Goal: Task Accomplishment & Management: Manage account settings

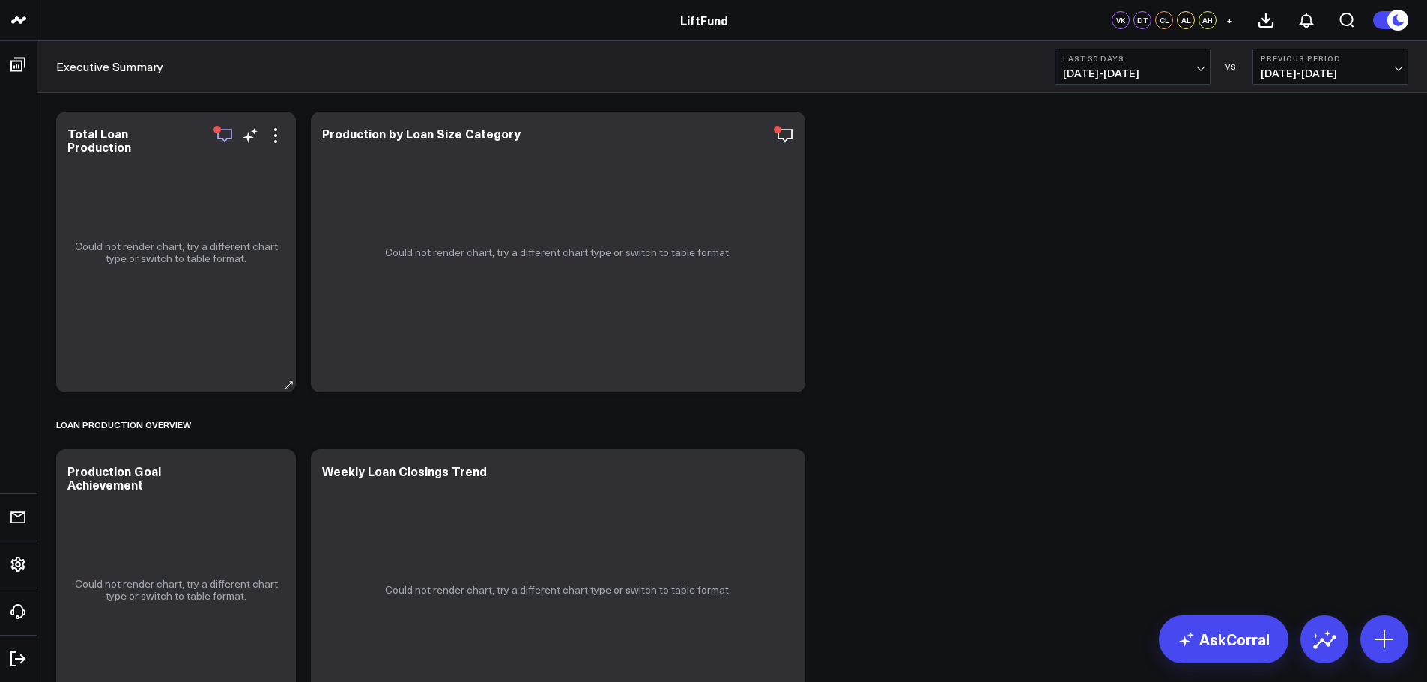
click at [225, 140] on icon "button" at bounding box center [225, 136] width 18 height 18
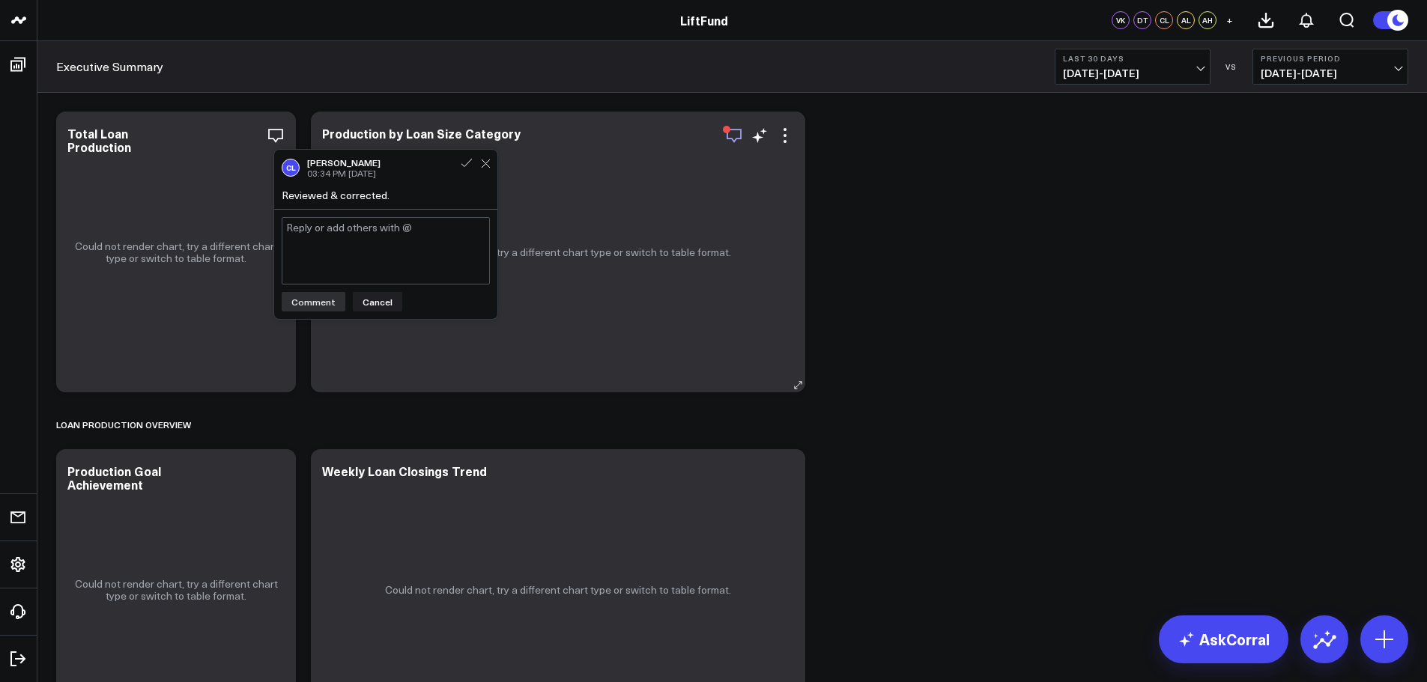
click at [737, 131] on icon "button" at bounding box center [734, 136] width 18 height 18
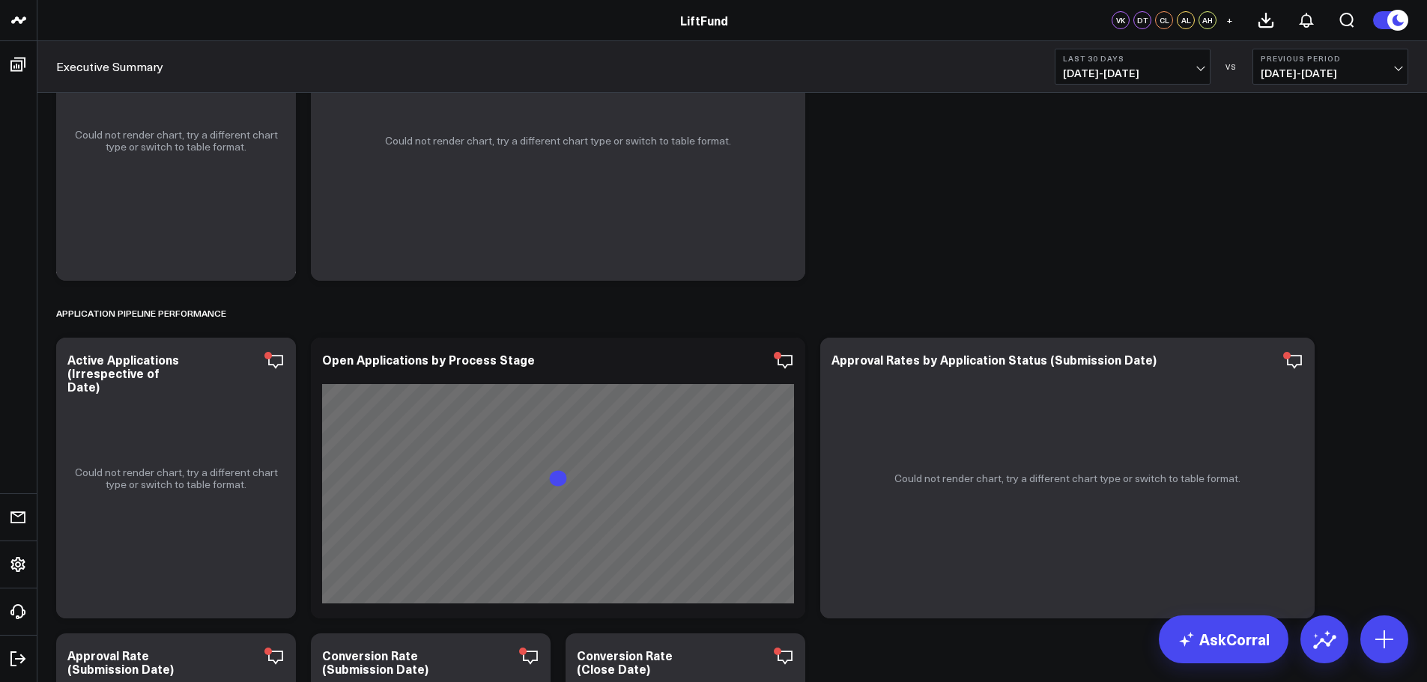
scroll to position [150, 0]
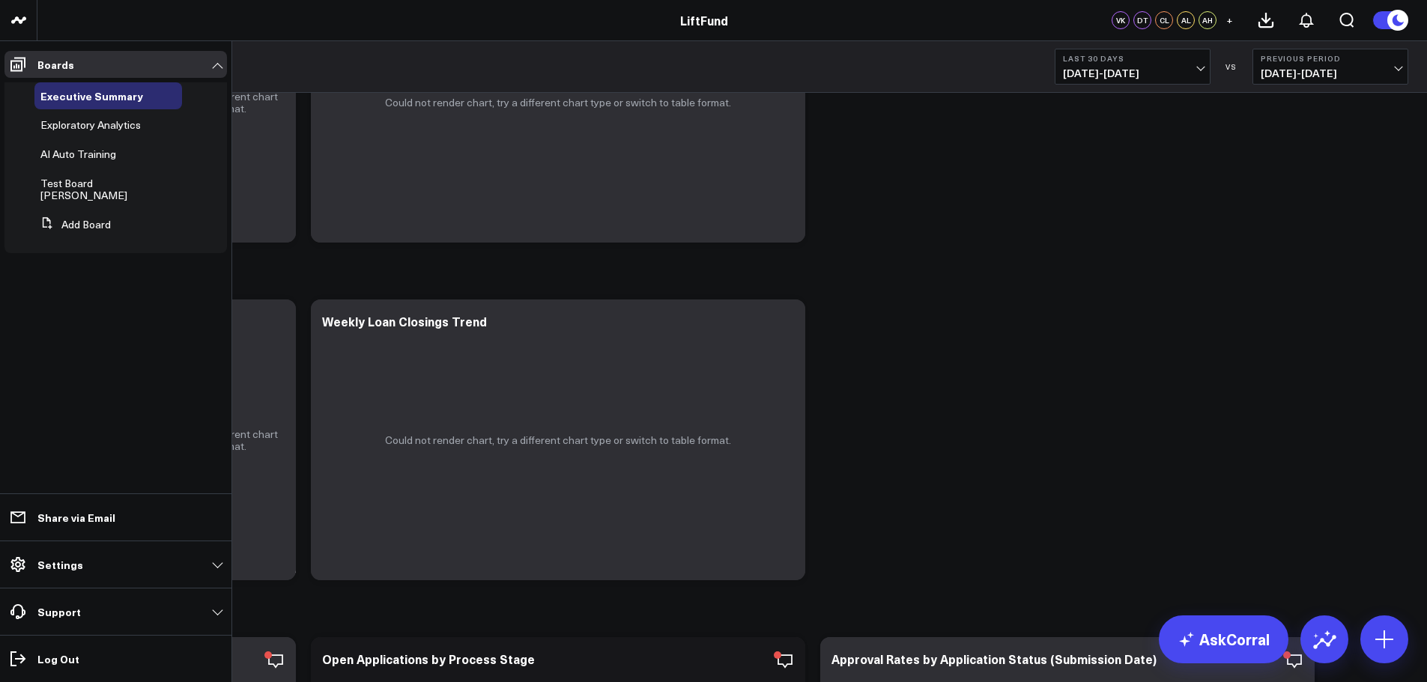
click at [141, 563] on link "Settings" at bounding box center [115, 564] width 222 height 27
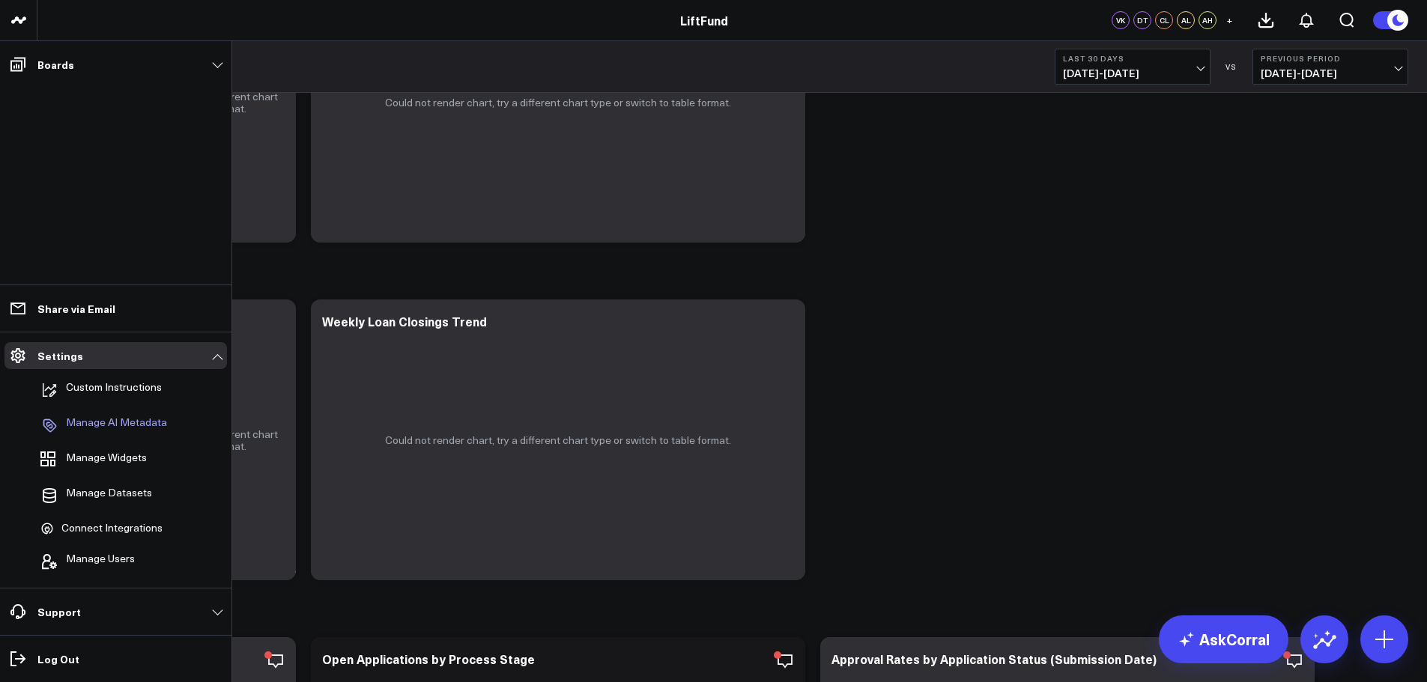
click at [103, 420] on p "Manage AI Metadata" at bounding box center [116, 425] width 101 height 18
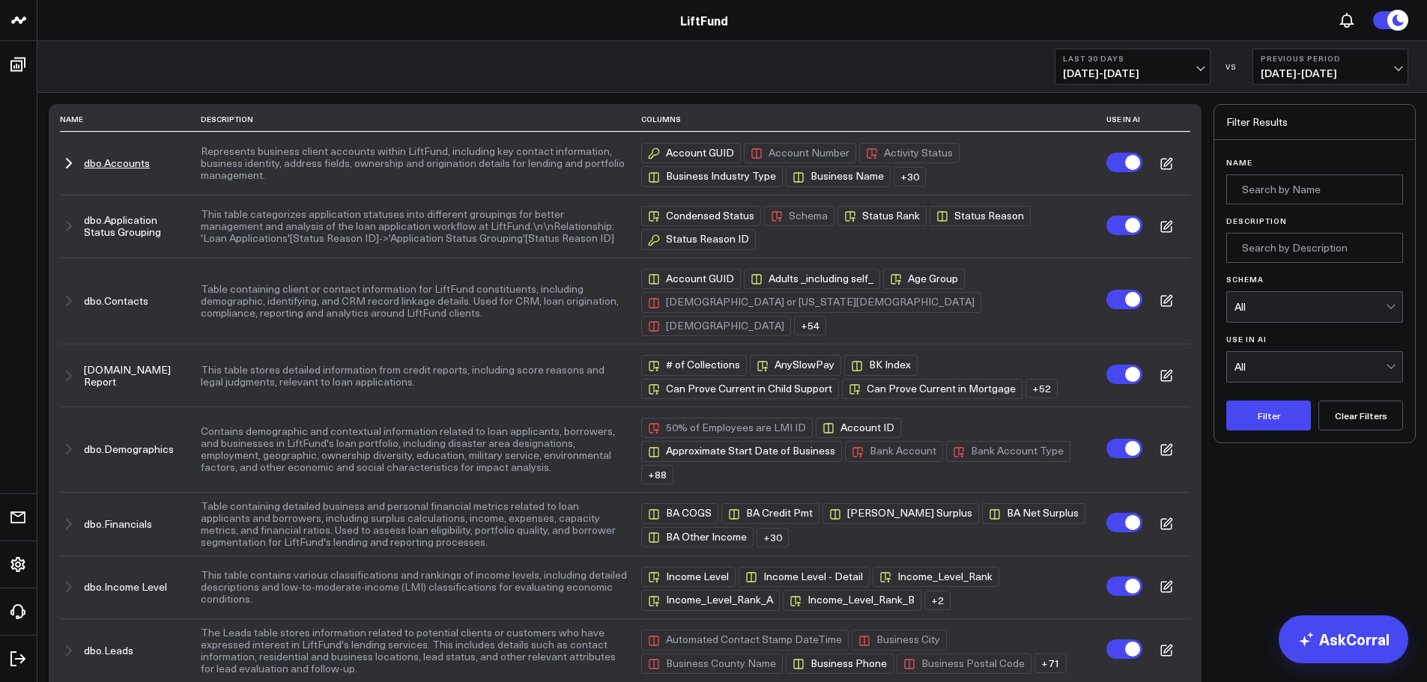
click at [68, 160] on icon "button" at bounding box center [69, 163] width 4 height 9
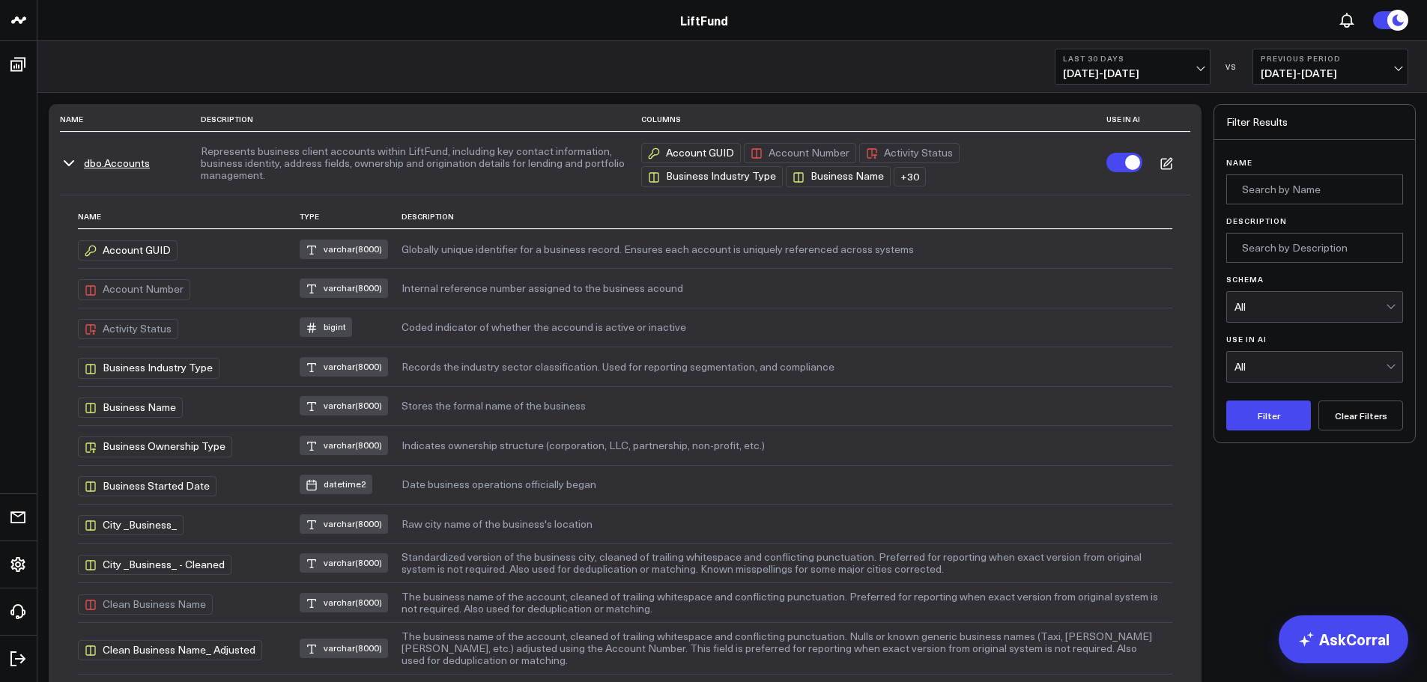
click at [71, 161] on icon "button" at bounding box center [69, 163] width 18 height 18
